Goal: Check status

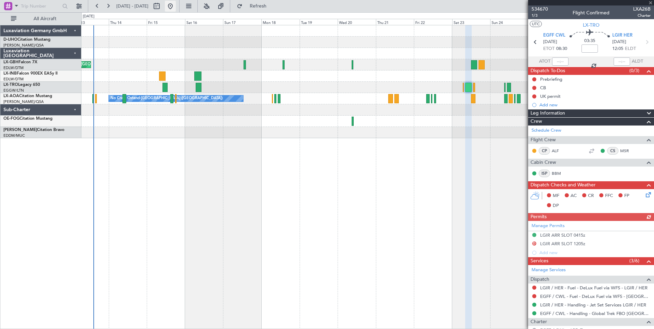
click at [176, 7] on button at bounding box center [170, 6] width 11 height 11
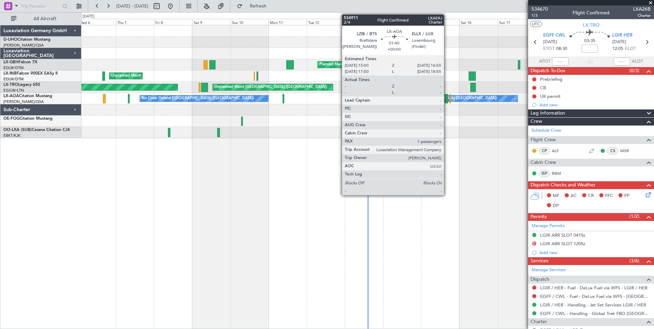
click at [447, 96] on div at bounding box center [446, 98] width 3 height 9
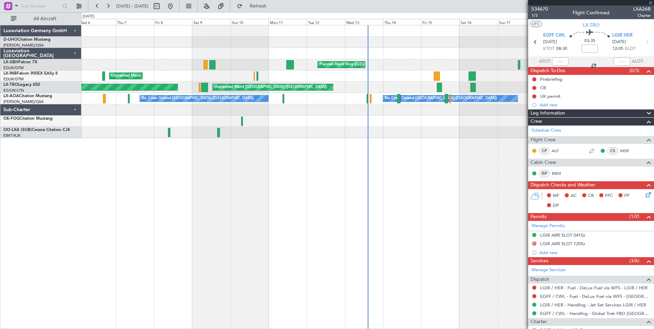
type input "1"
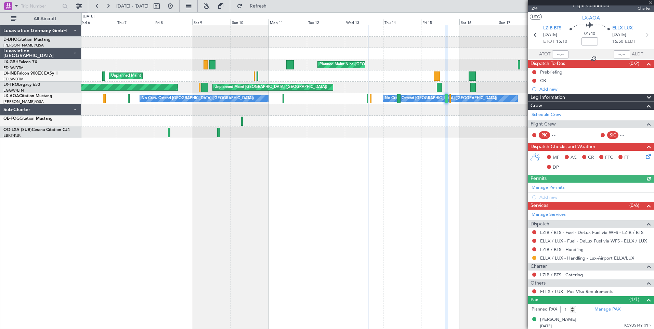
scroll to position [9, 0]
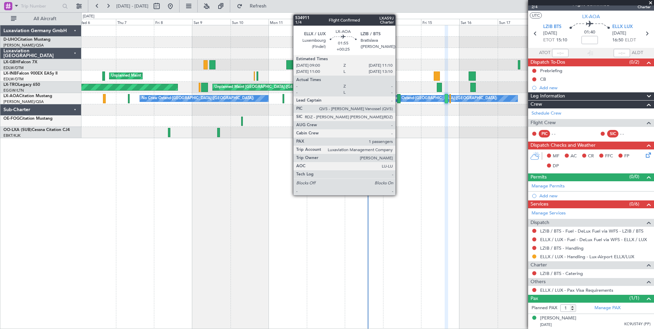
click at [399, 98] on div at bounding box center [399, 98] width 4 height 9
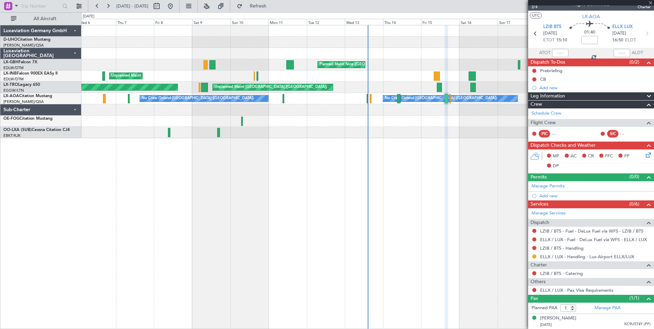
type input "+00:25"
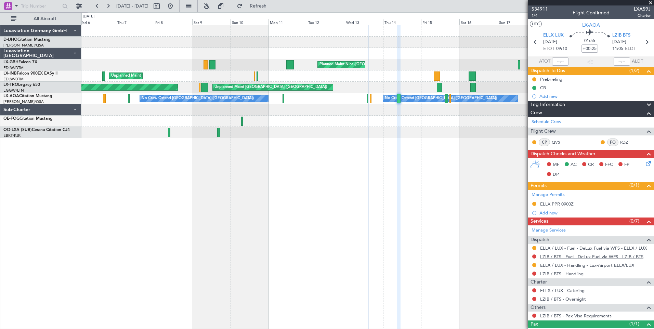
click at [544, 257] on link "LZIB / BTS - Fuel - DeLux Fuel via WFS - LZIB / BTS" at bounding box center [591, 257] width 103 height 6
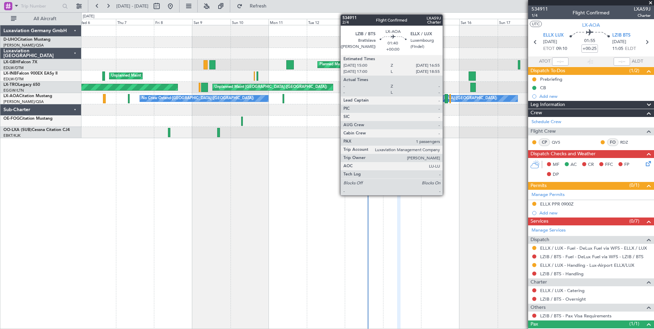
click at [446, 97] on div at bounding box center [446, 98] width 3 height 9
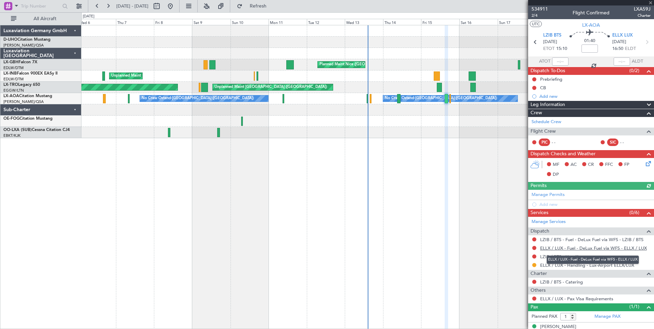
click at [581, 248] on link "ELLX / LUX - Fuel - DeLux Fuel via WFS - ELLX / LUX" at bounding box center [593, 248] width 107 height 6
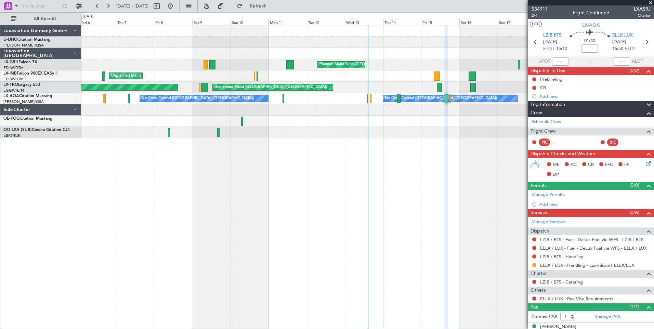
click at [287, 132] on div "Planned Maint Nice ([GEOGRAPHIC_DATA]) [GEOGRAPHIC_DATA] ([GEOGRAPHIC_DATA]) Un…" at bounding box center [367, 177] width 573 height 304
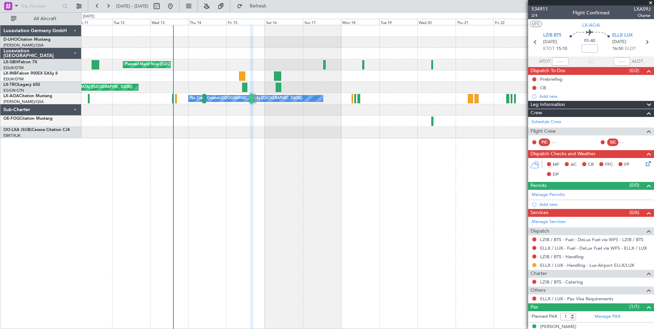
click at [354, 182] on div "Planned Maint Nice ([GEOGRAPHIC_DATA]) [GEOGRAPHIC_DATA] ([GEOGRAPHIC_DATA]) Un…" at bounding box center [367, 177] width 573 height 304
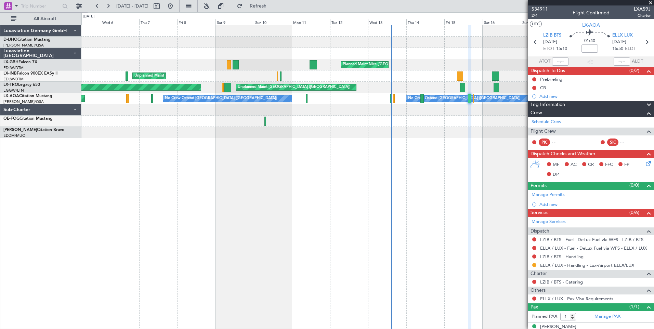
click at [405, 195] on div "Planned Maint Nice ([GEOGRAPHIC_DATA]) [GEOGRAPHIC_DATA] ([GEOGRAPHIC_DATA]) Un…" at bounding box center [367, 177] width 573 height 304
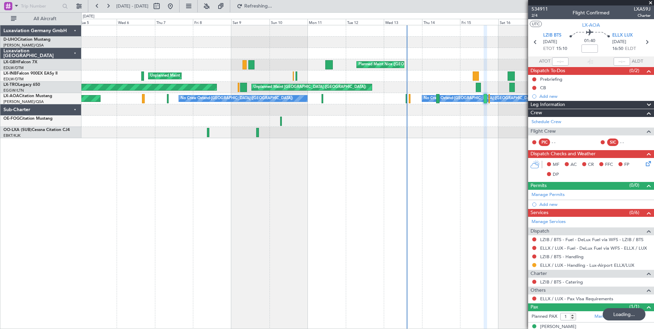
click at [102, 193] on div "Planned Maint Nice ([GEOGRAPHIC_DATA]) [GEOGRAPHIC_DATA] ([GEOGRAPHIC_DATA]) Un…" at bounding box center [367, 177] width 573 height 304
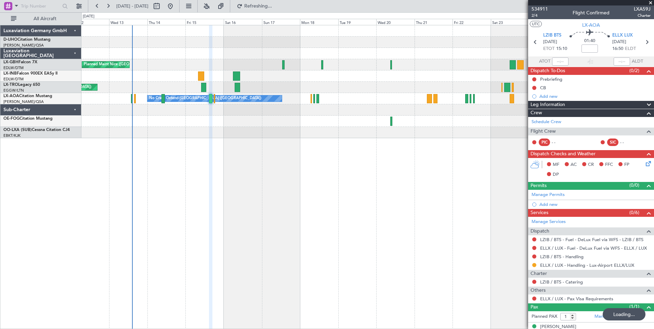
click at [127, 181] on div "Planned Maint Nice ([GEOGRAPHIC_DATA]) Unplanned Maint [GEOGRAPHIC_DATA] ([GEOG…" at bounding box center [367, 177] width 573 height 304
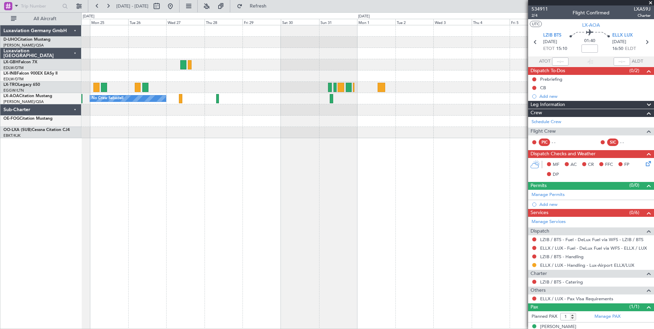
click at [91, 178] on div "No Crew Sabadell" at bounding box center [367, 177] width 573 height 304
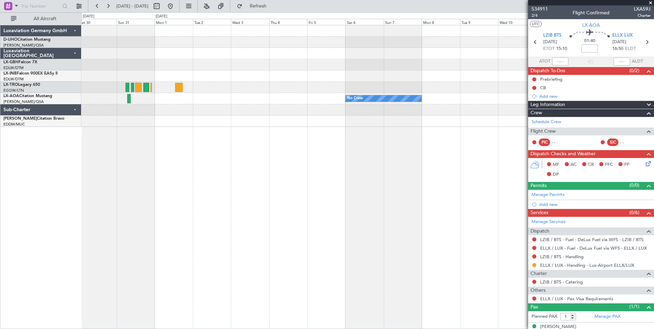
click at [167, 174] on div "No Crew No Crew Sabadell" at bounding box center [367, 177] width 573 height 304
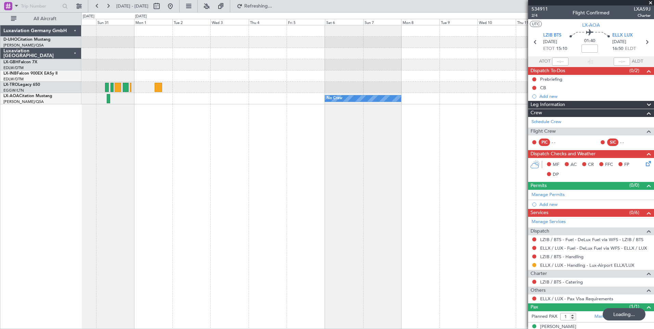
click at [176, 166] on div "Planned Maint Nurnberg No Crew No Crew Sabadell No Crew Sabadell" at bounding box center [367, 177] width 573 height 304
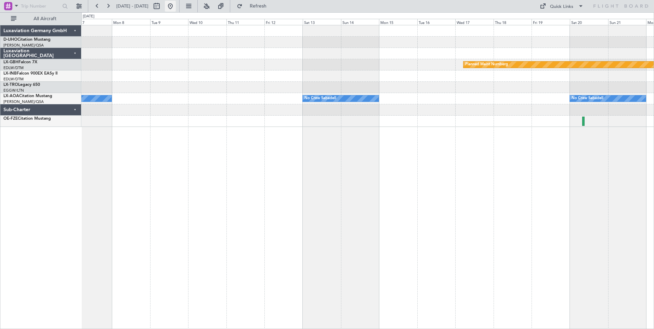
click at [176, 8] on button at bounding box center [170, 6] width 11 height 11
